Goal: Information Seeking & Learning: Learn about a topic

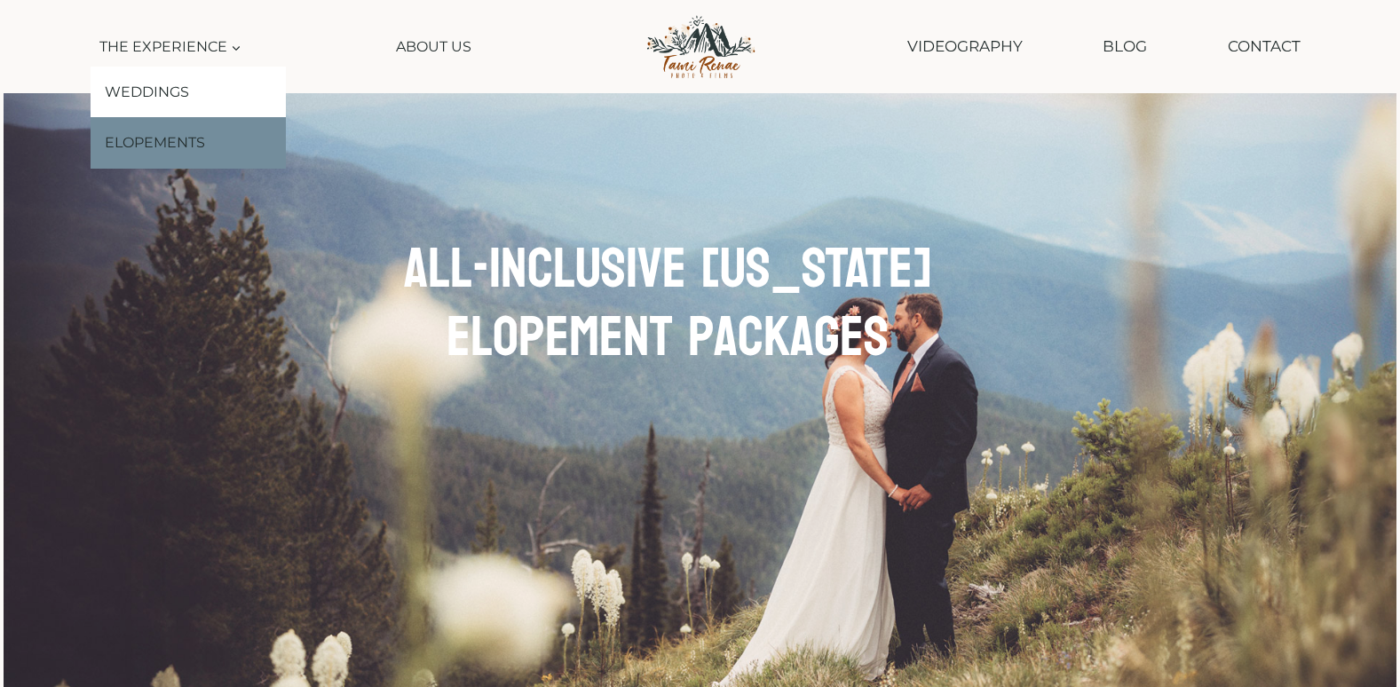
click at [180, 142] on link "Elopements" at bounding box center [188, 142] width 195 height 51
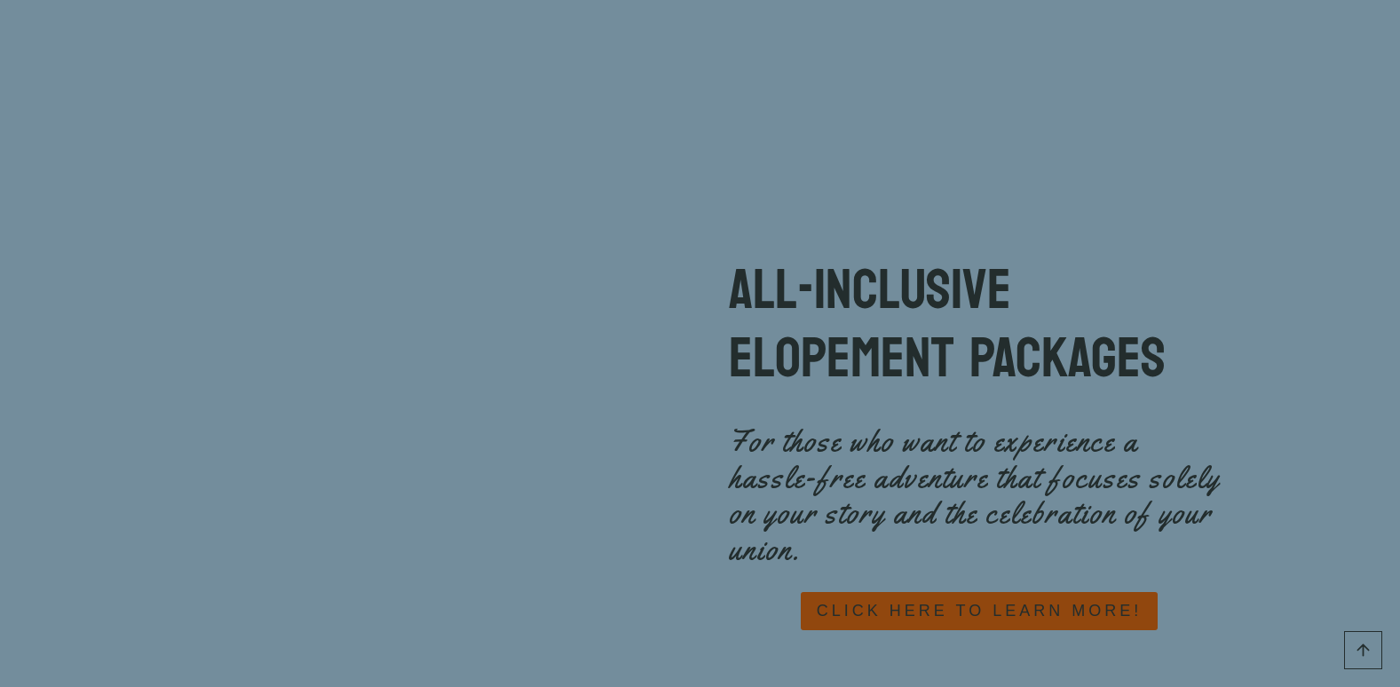
scroll to position [7722, 0]
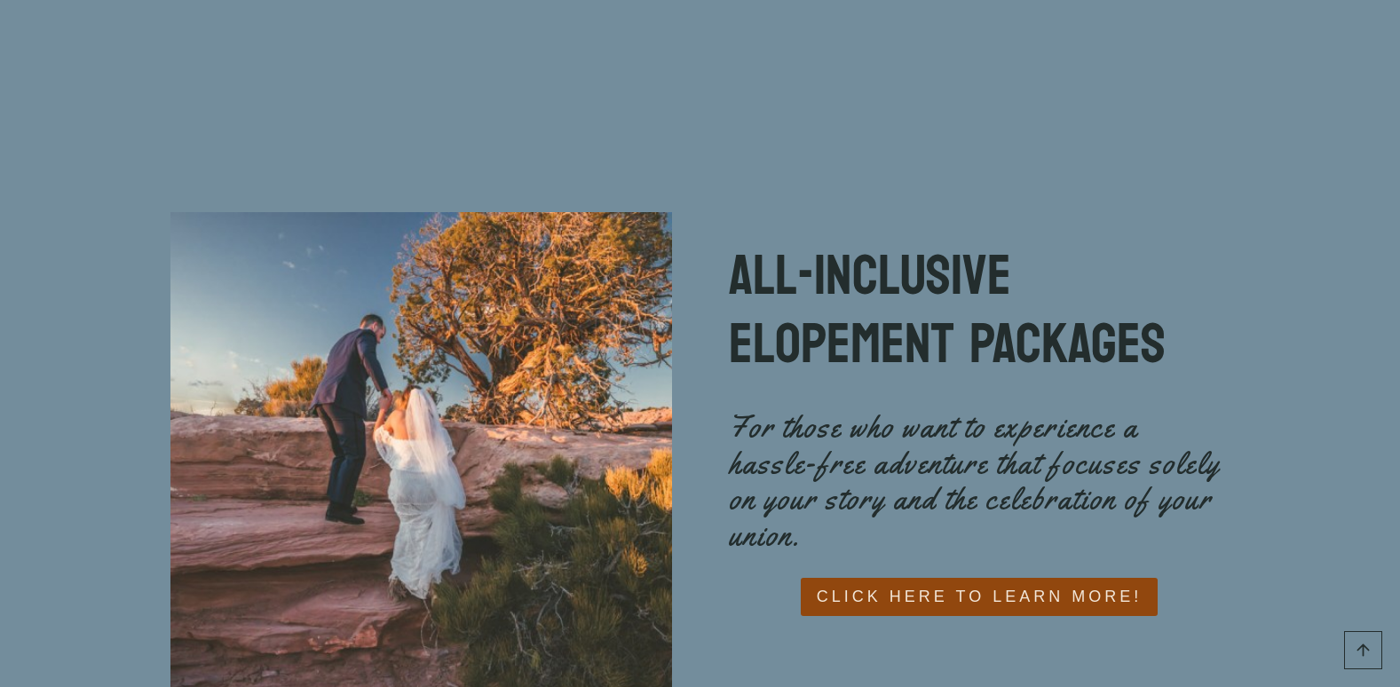
click at [961, 584] on span "CLICK HERE TO LEARN MORE!" at bounding box center [979, 597] width 325 height 26
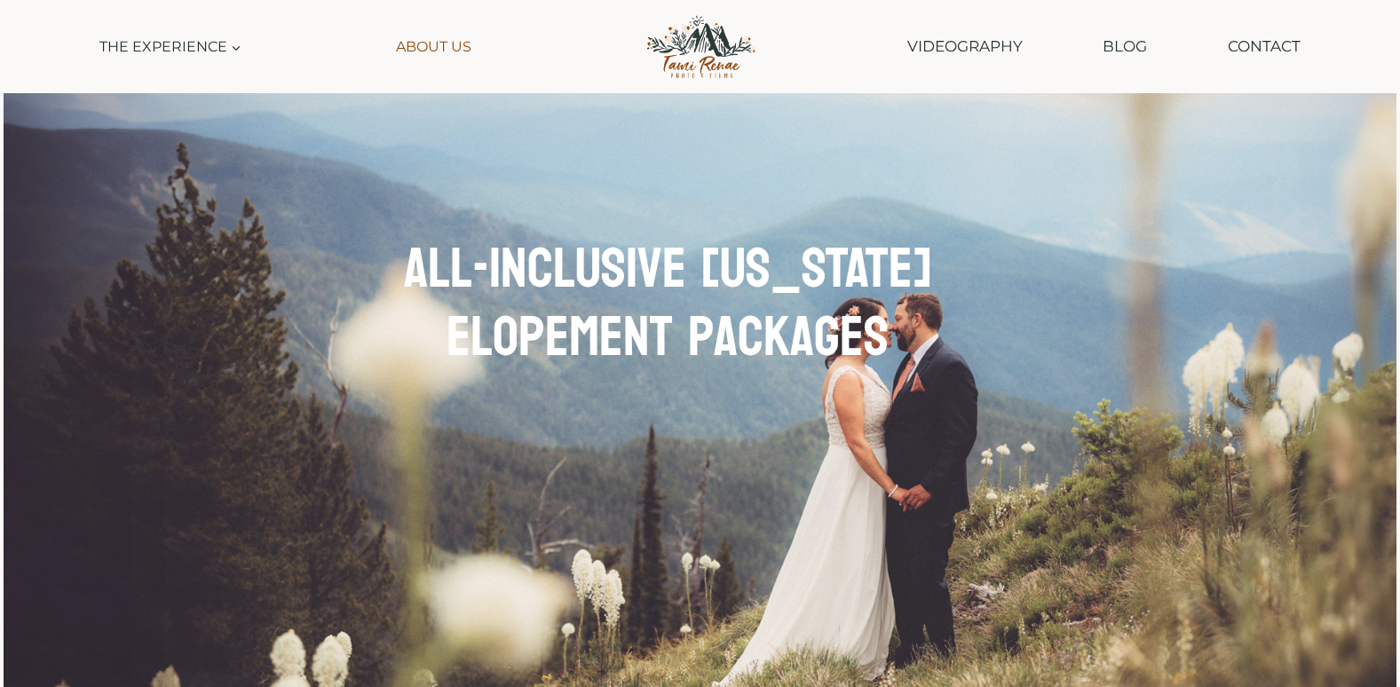
click at [458, 51] on link "About Us" at bounding box center [434, 47] width 92 height 40
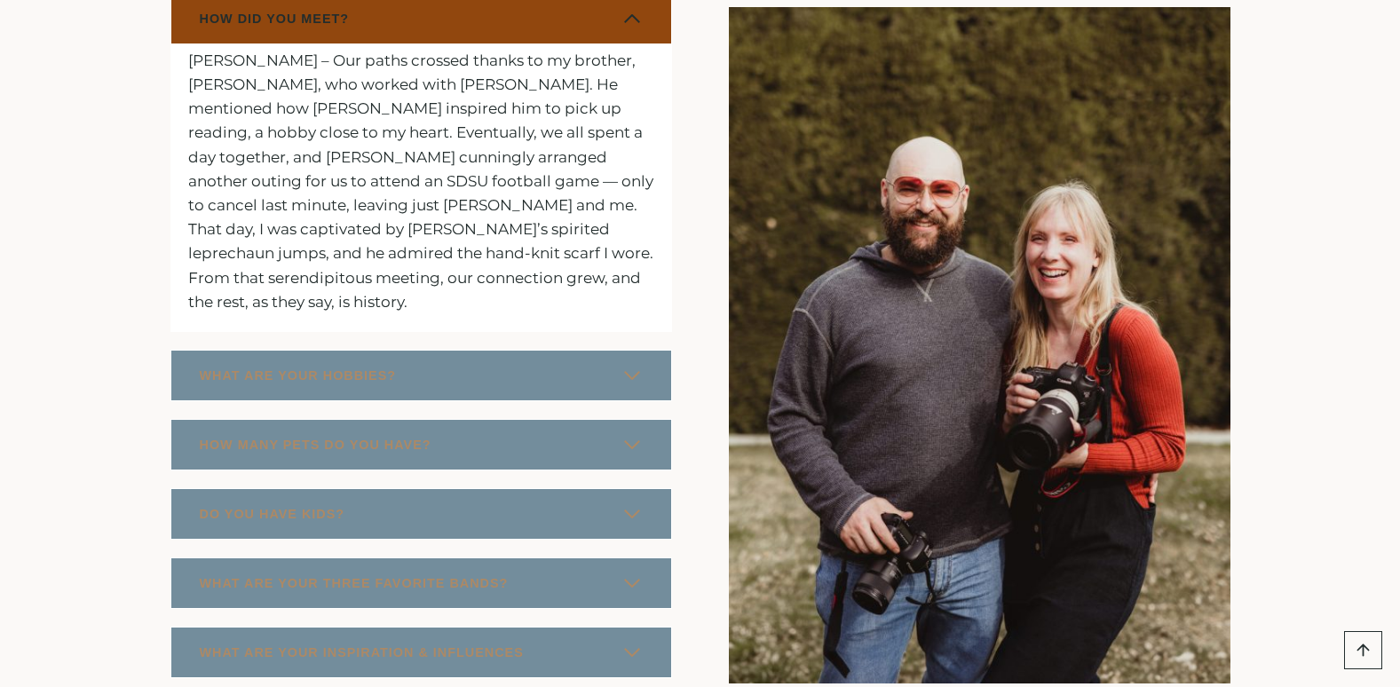
scroll to position [2751, 0]
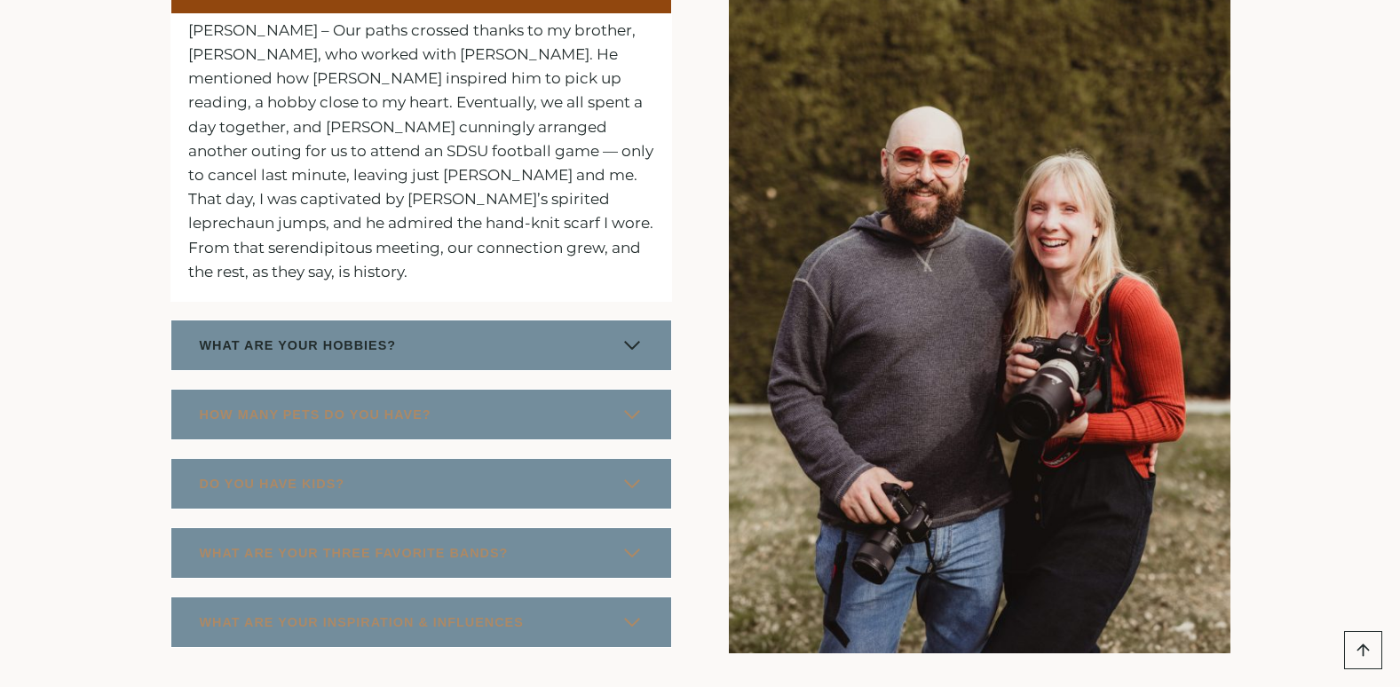
click at [634, 335] on span at bounding box center [631, 345] width 21 height 21
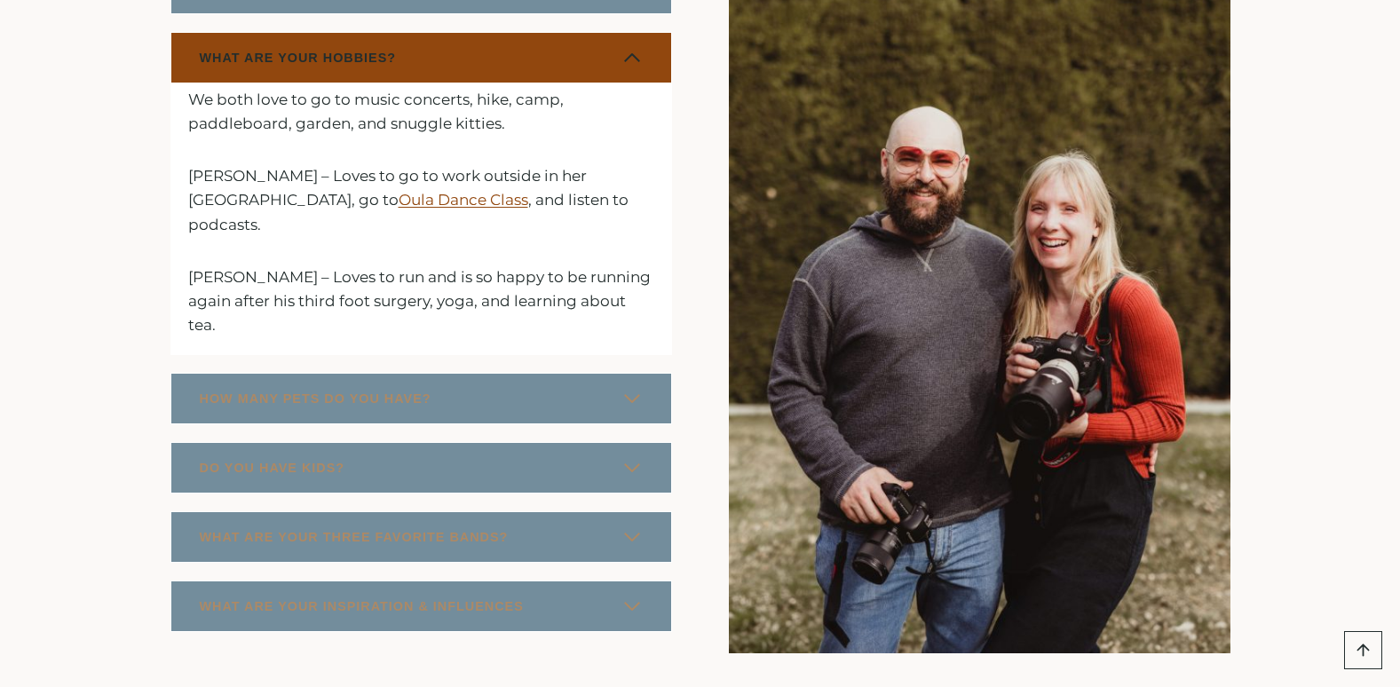
click at [86, 122] on div "Fun Facts About Us HOW DID YOU MEET? Tami – Our paths crossed thanks to my brot…" at bounding box center [700, 276] width 1400 height 939
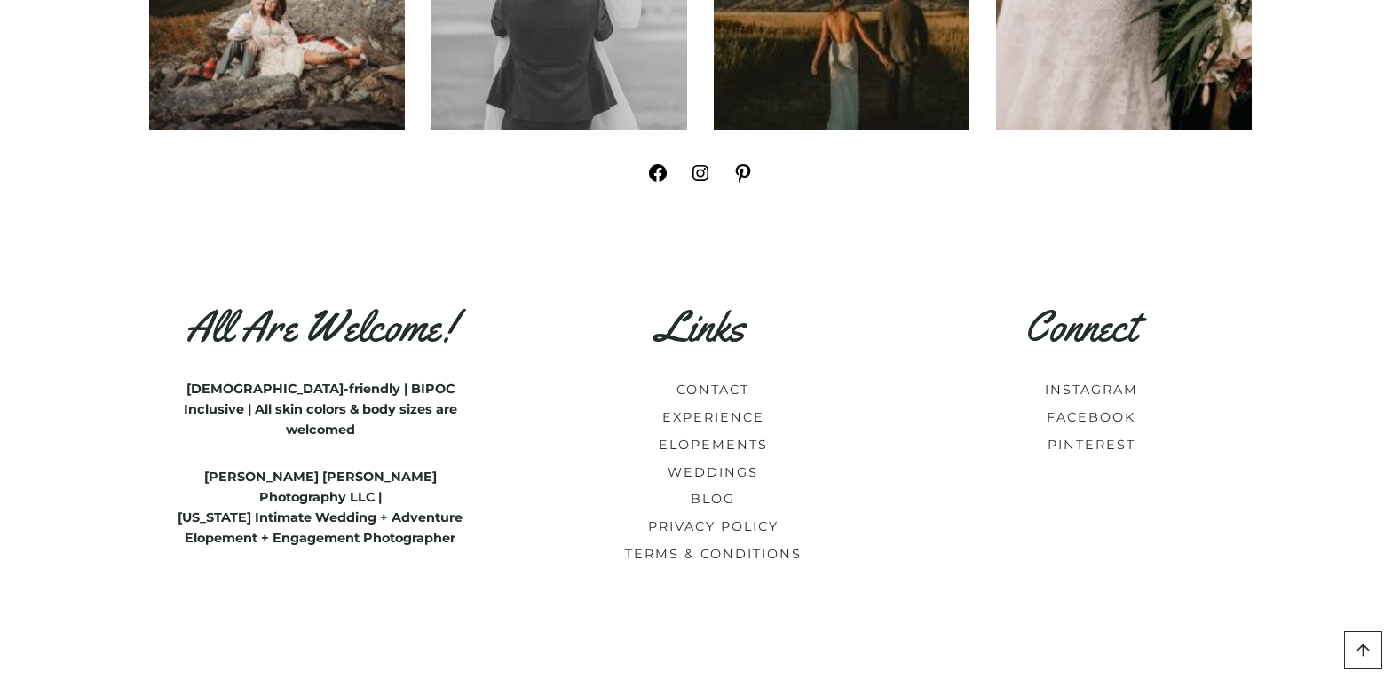
scroll to position [7455, 0]
